Goal: Task Accomplishment & Management: Manage account settings

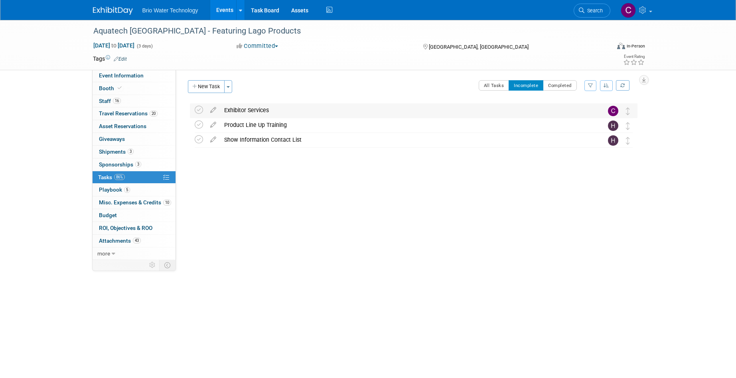
click at [246, 110] on div "Exhibitor Services" at bounding box center [406, 110] width 372 height 14
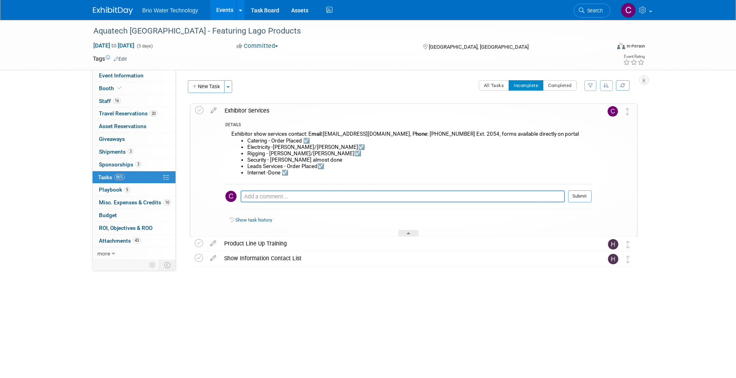
drag, startPoint x: 214, startPoint y: 107, endPoint x: 232, endPoint y: 114, distance: 19.6
click at [214, 108] on icon at bounding box center [214, 109] width 14 height 10
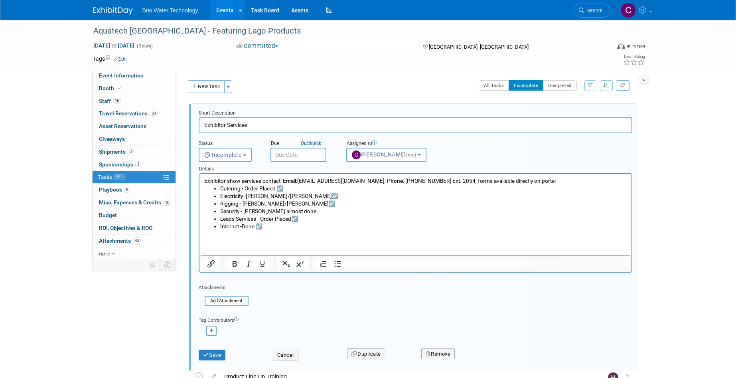
click at [294, 211] on li "Security - Brandye almost done" at bounding box center [423, 212] width 407 height 8
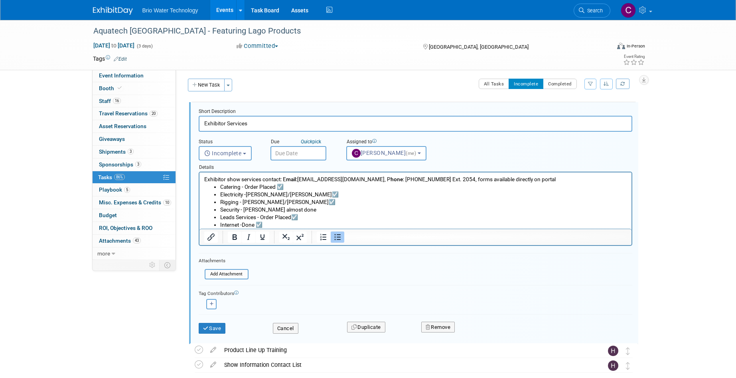
scroll to position [2, 0]
click at [361, 217] on li "Leads Services - Order Placed☑️" at bounding box center [423, 217] width 407 height 8
drag, startPoint x: 215, startPoint y: 328, endPoint x: 287, endPoint y: 316, distance: 72.8
click at [215, 328] on button "Save" at bounding box center [212, 328] width 27 height 11
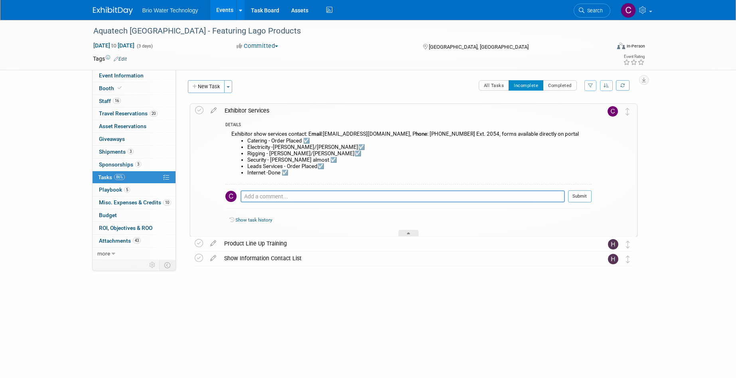
scroll to position [0, 0]
click at [198, 110] on icon at bounding box center [199, 110] width 8 height 8
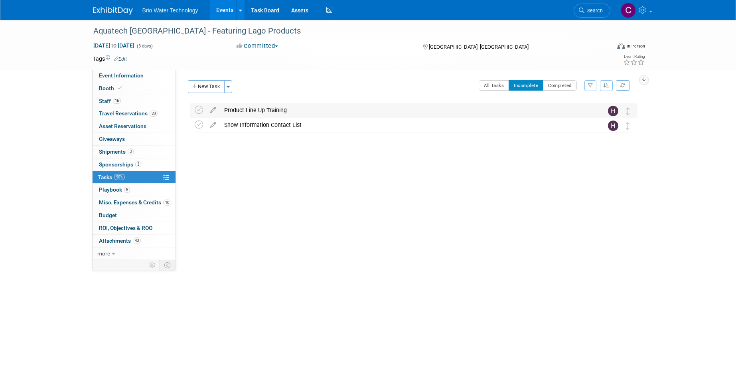
click at [253, 108] on div "Product Line Up Training" at bounding box center [406, 110] width 372 height 14
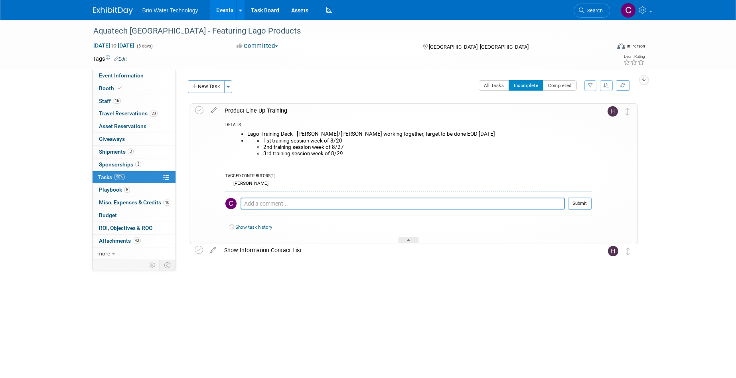
click at [259, 110] on div "Product Line Up Training" at bounding box center [406, 111] width 371 height 14
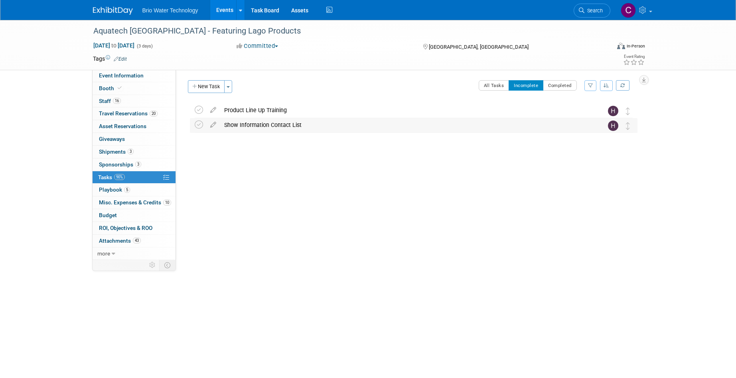
click at [240, 124] on div "Show Information Contact List" at bounding box center [406, 125] width 372 height 14
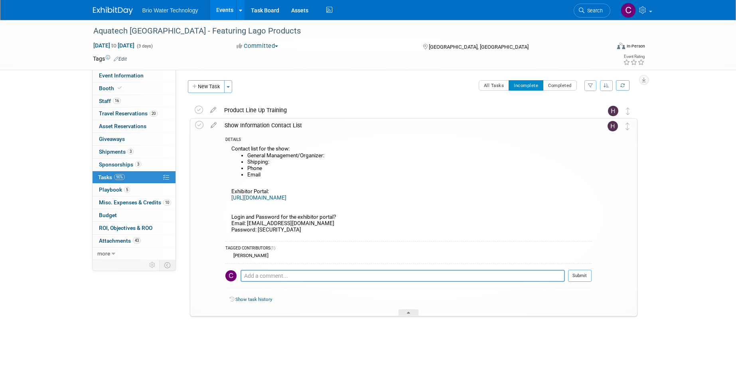
click at [240, 124] on div "Show Information Contact List" at bounding box center [406, 126] width 371 height 14
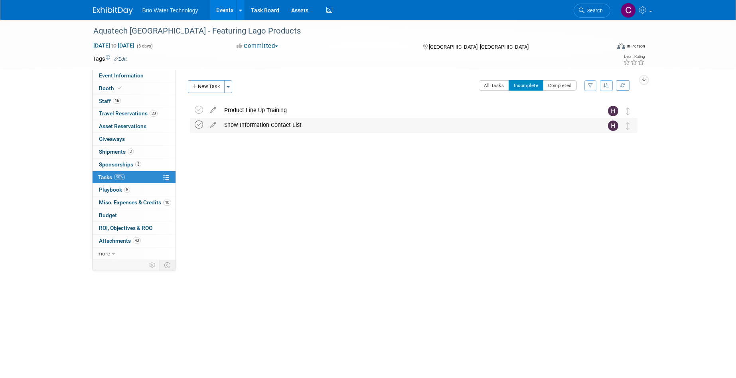
click at [198, 124] on icon at bounding box center [199, 125] width 8 height 8
click at [260, 109] on div "Product Line Up Training" at bounding box center [406, 110] width 372 height 14
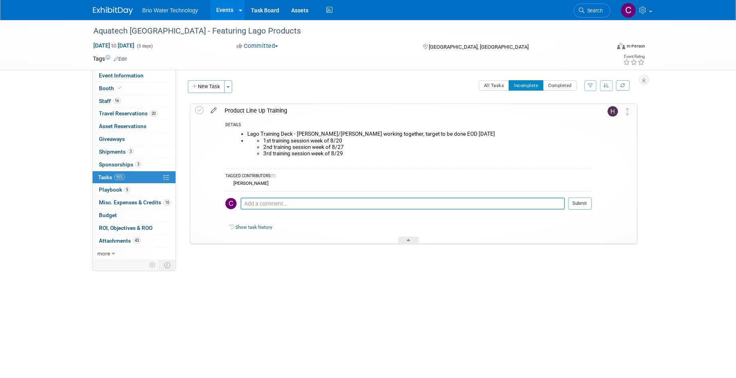
click at [213, 109] on icon at bounding box center [214, 109] width 14 height 10
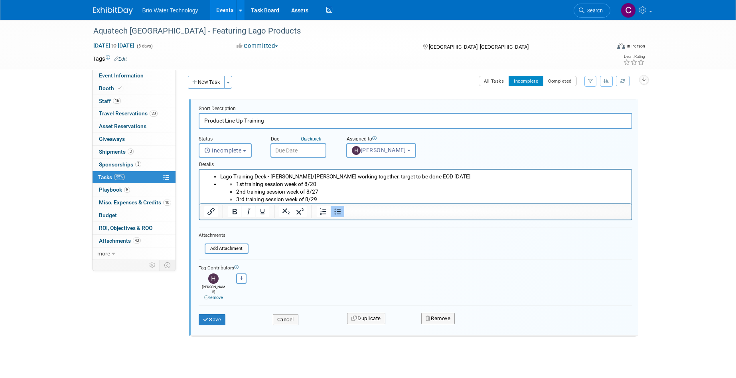
scroll to position [4, 0]
click at [329, 198] on li "3rd training session week of 8/29" at bounding box center [431, 200] width 391 height 8
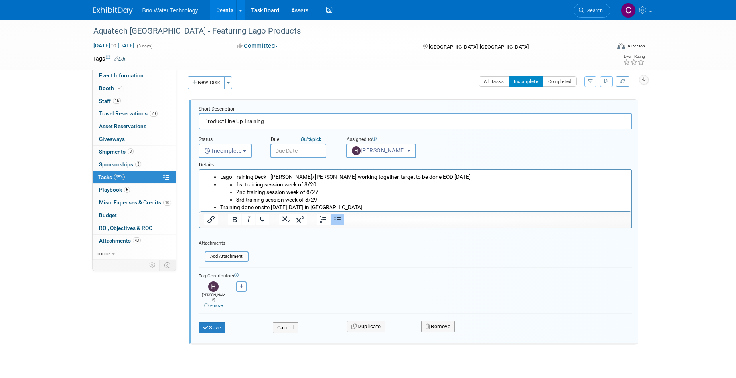
drag, startPoint x: 221, startPoint y: 320, endPoint x: 226, endPoint y: 320, distance: 4.4
click at [221, 322] on button "Save" at bounding box center [212, 327] width 27 height 11
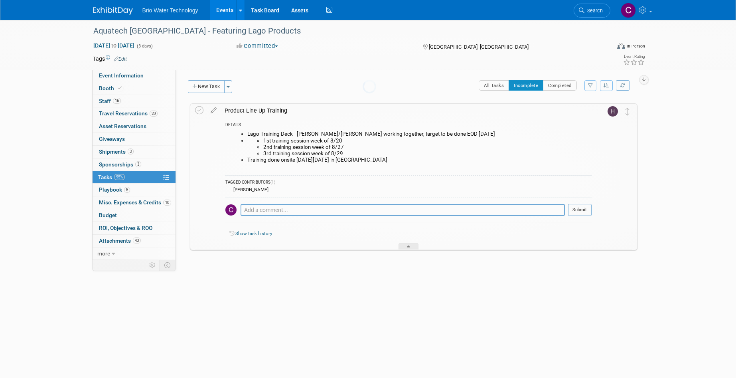
scroll to position [0, 0]
drag, startPoint x: 199, startPoint y: 110, endPoint x: 233, endPoint y: 117, distance: 35.0
click at [199, 110] on icon at bounding box center [199, 110] width 8 height 8
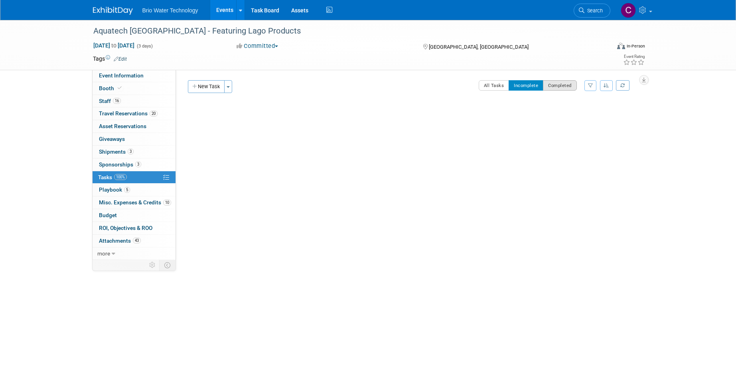
click at [558, 86] on button "Completed" at bounding box center [560, 85] width 34 height 10
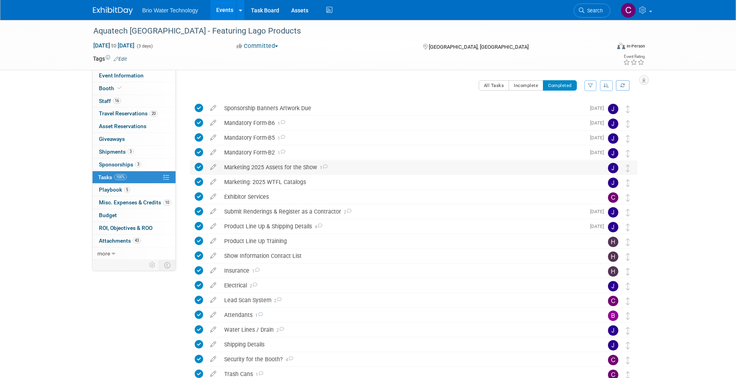
click at [285, 166] on div "Marketing 2025 Assets for the Show 1" at bounding box center [406, 167] width 372 height 14
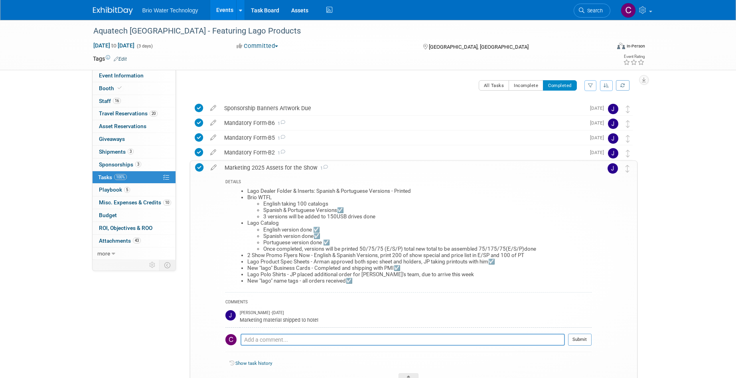
click at [280, 166] on div "Marketing 2025 Assets for the Show 1" at bounding box center [406, 168] width 371 height 14
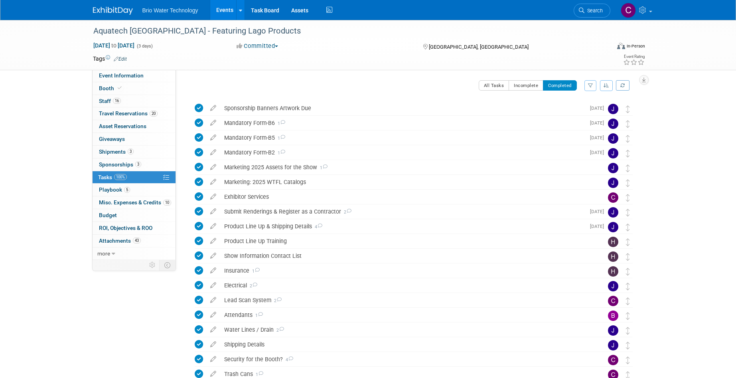
click at [222, 9] on link "Events" at bounding box center [224, 10] width 29 height 20
